Goal: Transaction & Acquisition: Purchase product/service

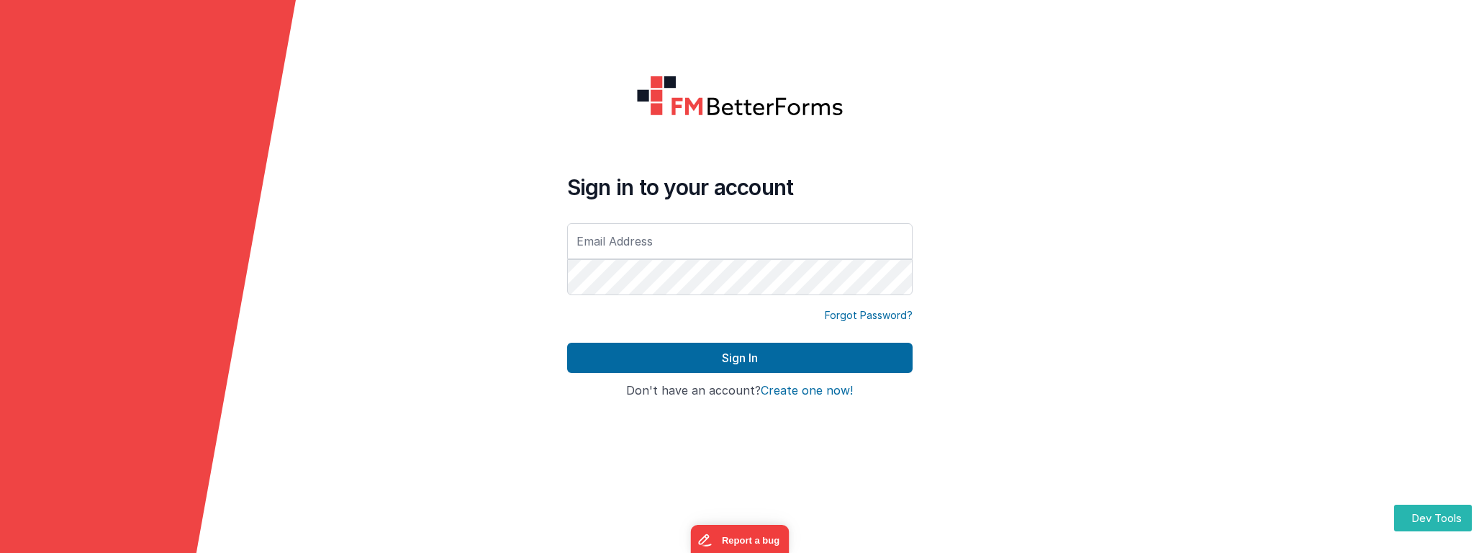
click at [665, 248] on input "text" at bounding box center [739, 241] width 345 height 36
type input "[PERSON_NAME][EMAIL_ADDRESS][DOMAIN_NAME]"
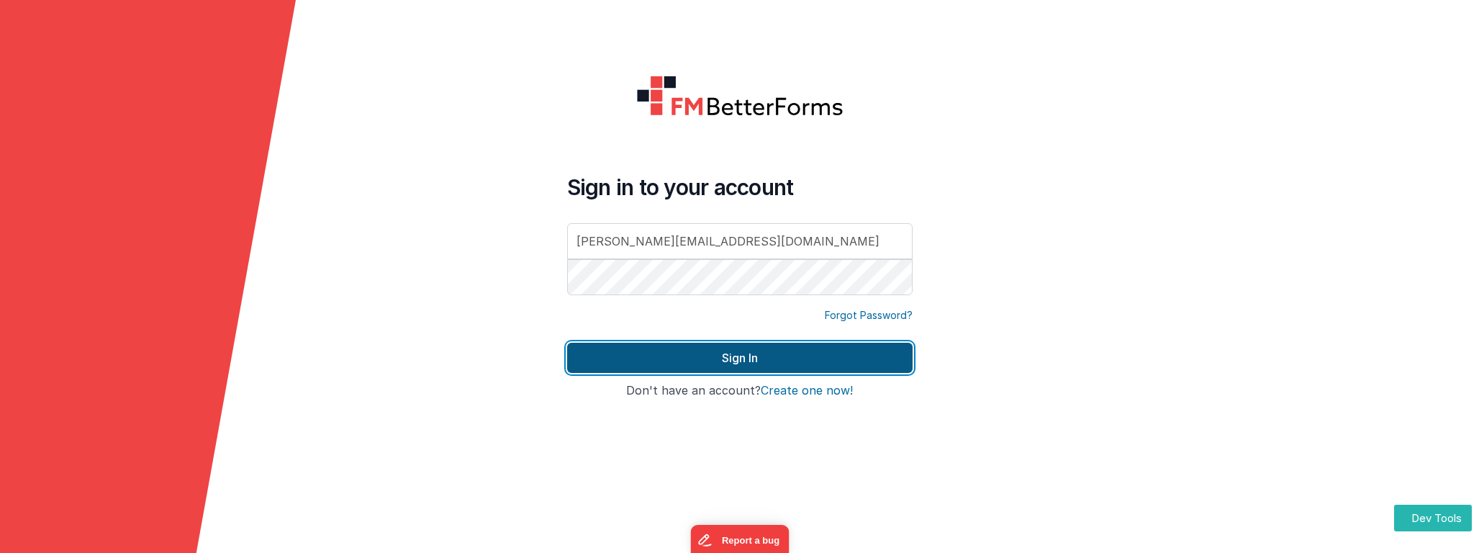
click at [711, 354] on button "Sign In" at bounding box center [739, 358] width 345 height 30
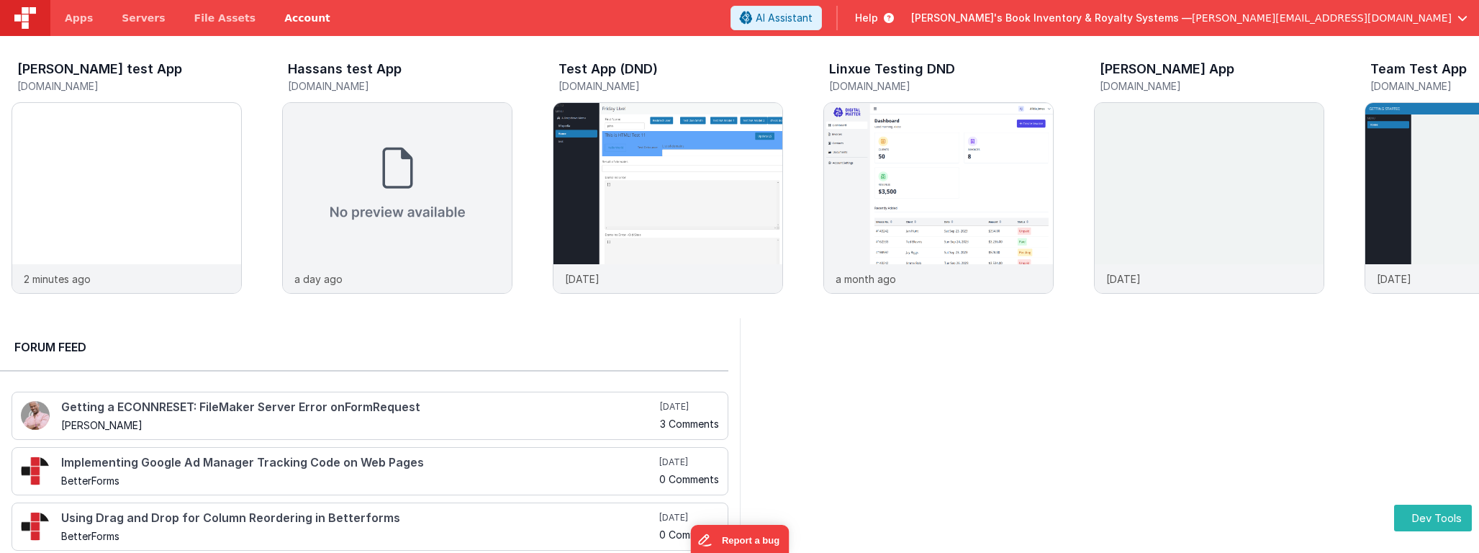
click at [289, 23] on link "Account" at bounding box center [307, 18] width 75 height 36
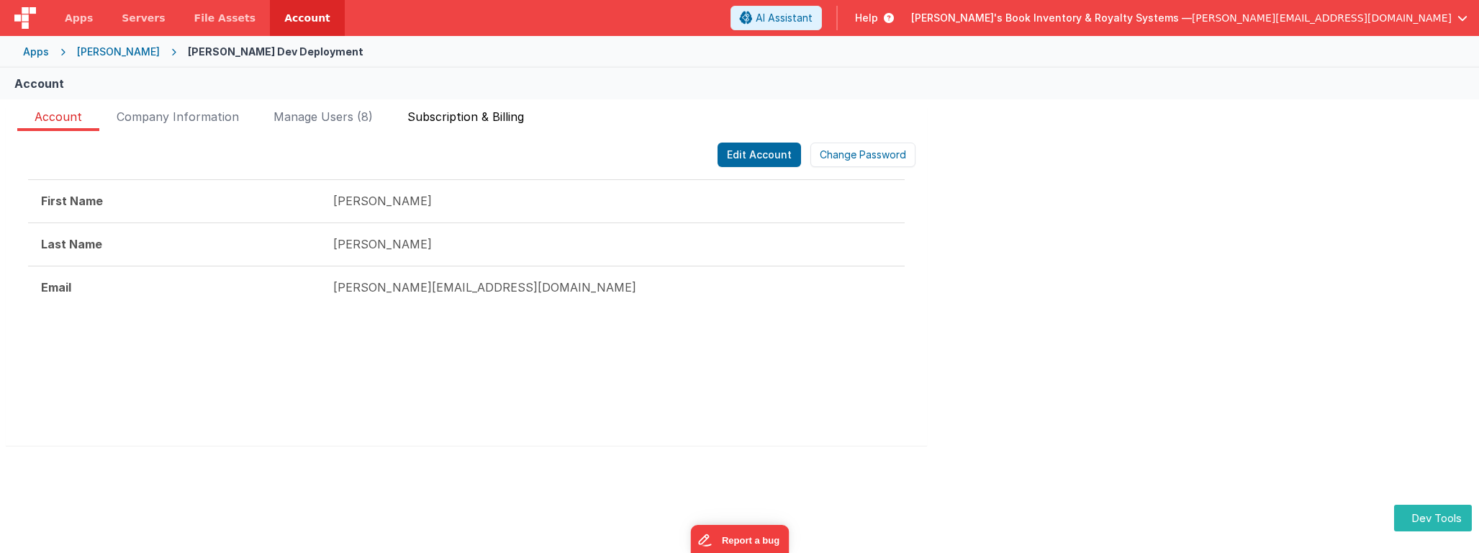
click at [456, 120] on span "Subscription & Billing" at bounding box center [465, 119] width 117 height 23
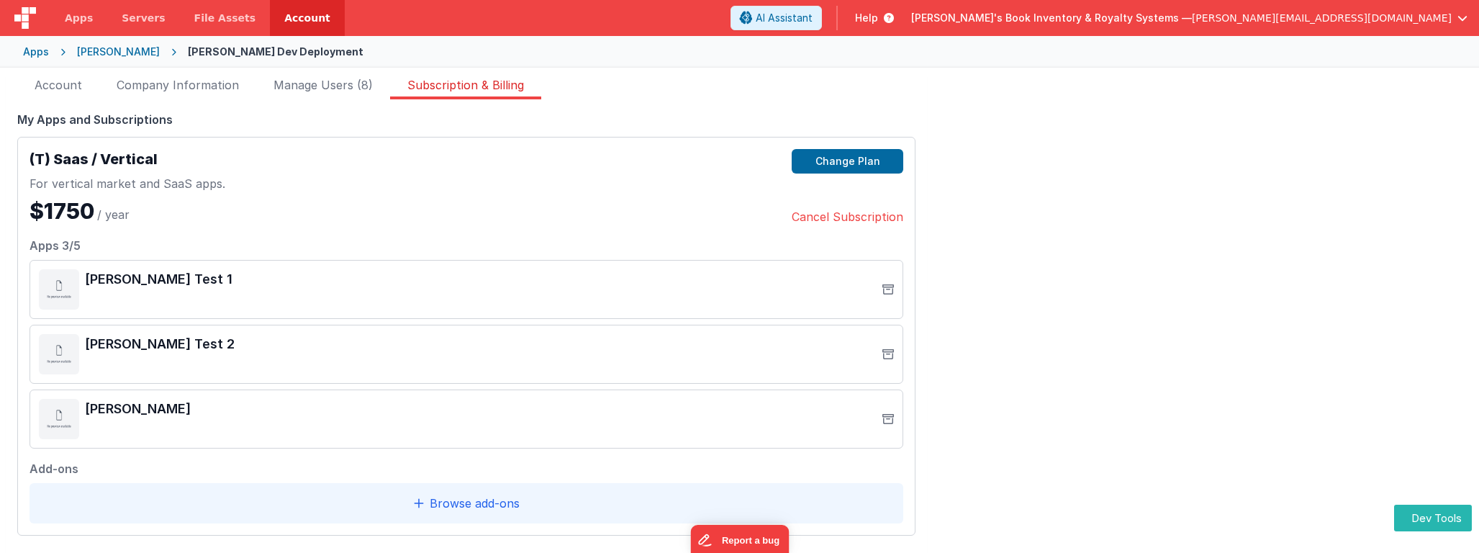
scroll to position [32, 0]
click at [854, 162] on button "Change Plan" at bounding box center [848, 160] width 112 height 24
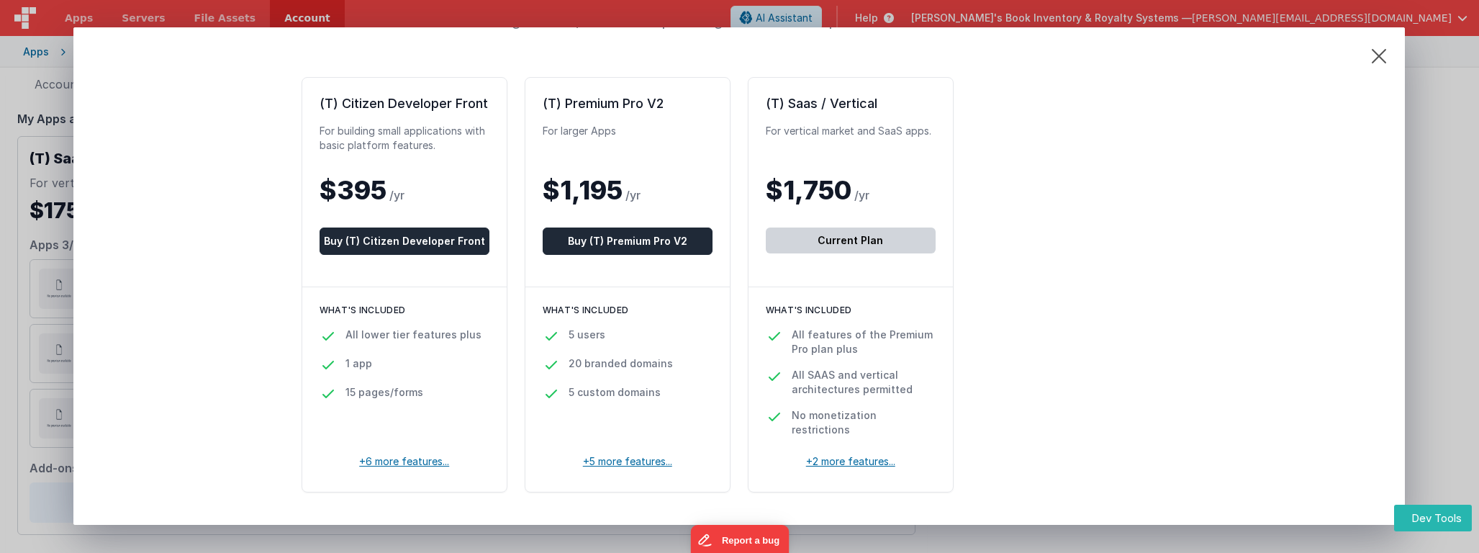
scroll to position [125, 0]
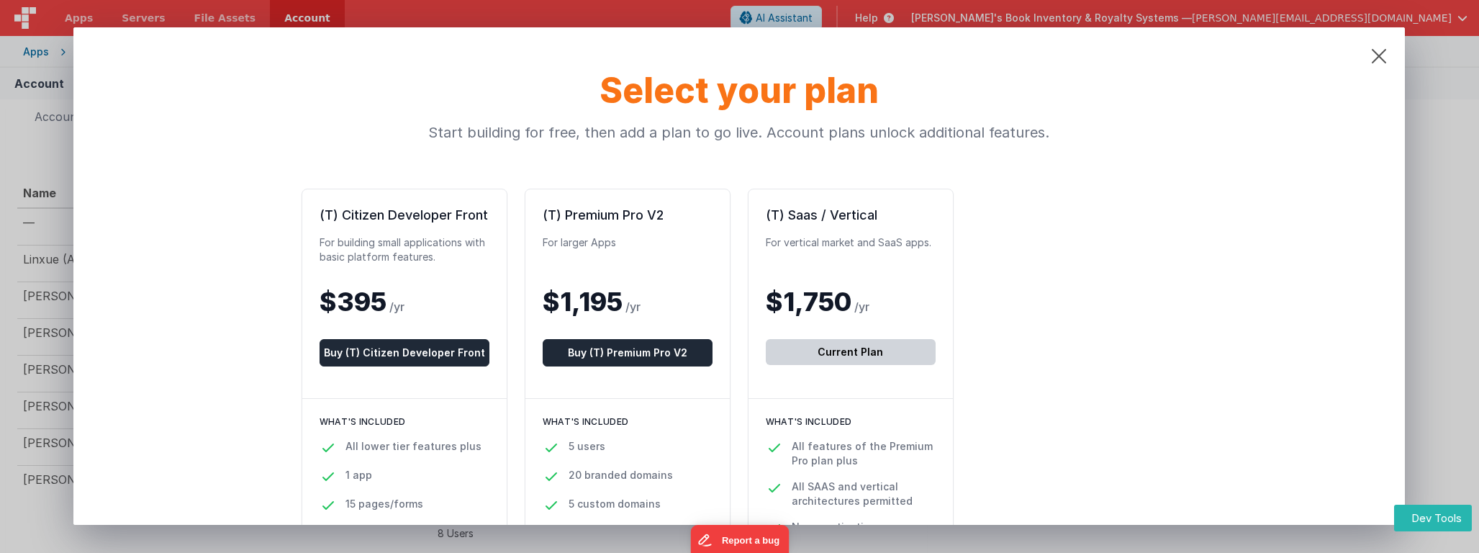
click at [630, 321] on div "(T) Premium Pro V2 For larger Apps $1,195 /yr Buy (T) Premium Pro V2" at bounding box center [627, 293] width 204 height 209
click at [619, 351] on button "Buy (T) Premium Pro V2" at bounding box center [628, 352] width 170 height 27
